Goal: Navigation & Orientation: Find specific page/section

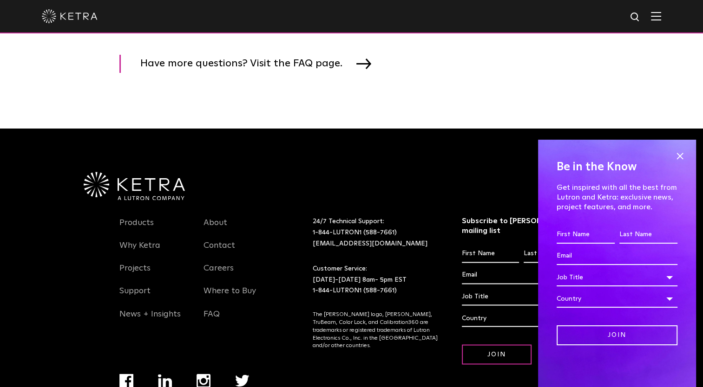
scroll to position [1487, 0]
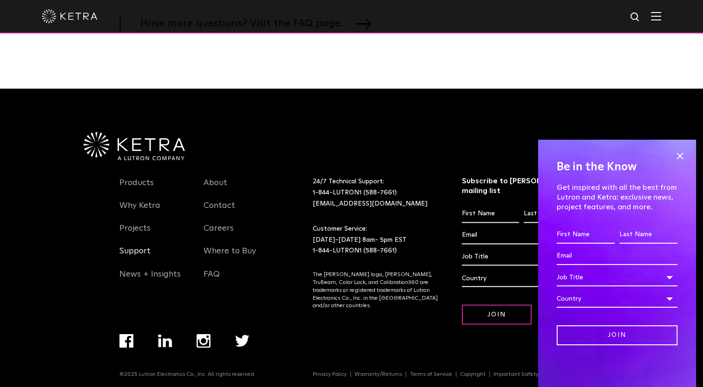
click at [130, 254] on link "Support" at bounding box center [134, 256] width 31 height 21
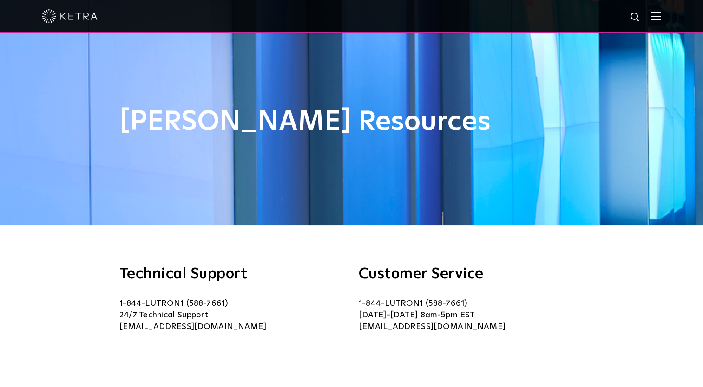
click at [661, 20] on img at bounding box center [656, 16] width 10 height 9
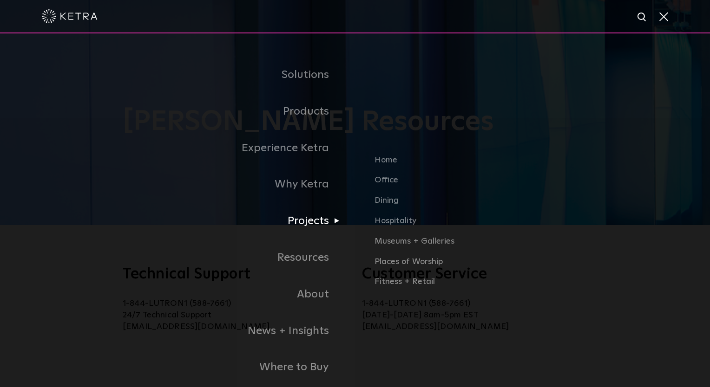
click at [323, 224] on link "Projects" at bounding box center [199, 221] width 311 height 37
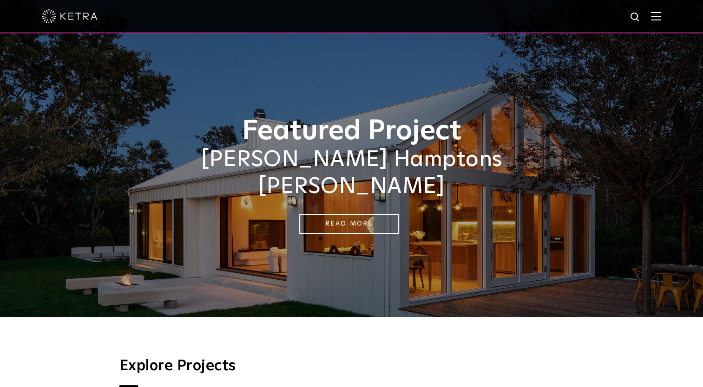
click at [661, 13] on img at bounding box center [656, 16] width 10 height 9
